Goal: Ask a question

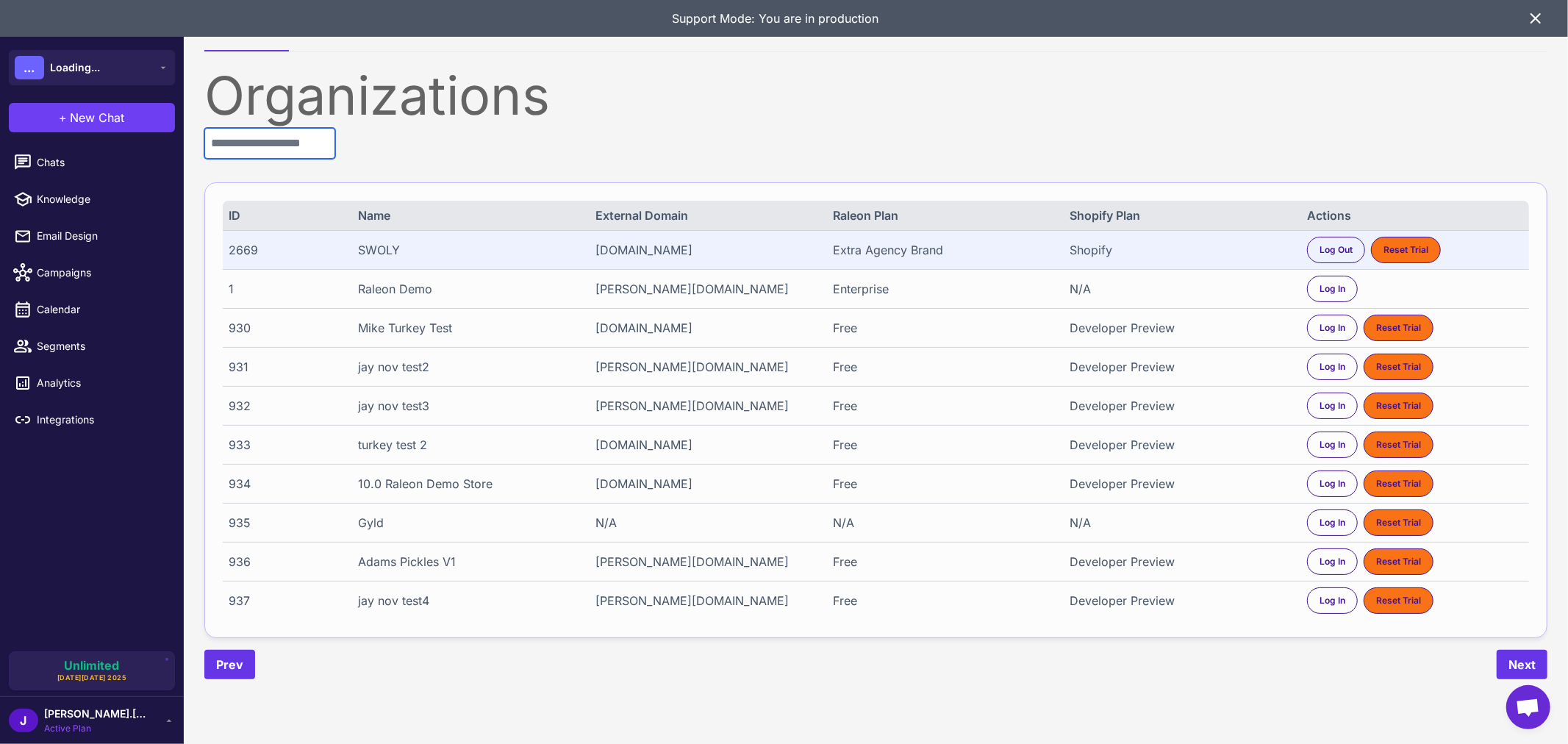
click at [260, 152] on input "text" at bounding box center [270, 143] width 130 height 31
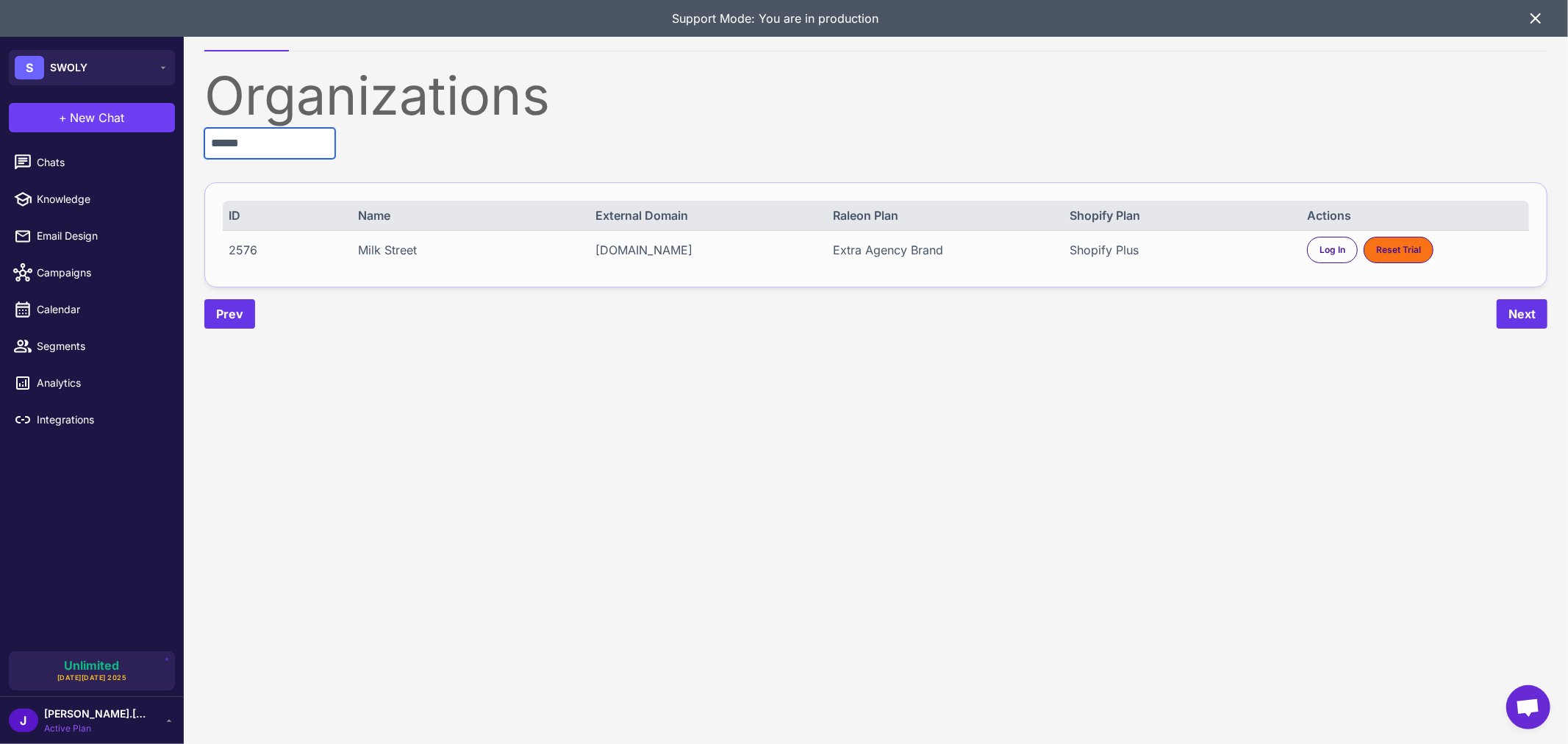
type input "******"
click at [247, 247] on div "2576" at bounding box center [283, 250] width 108 height 17
copy div "2576"
